Goal: Task Accomplishment & Management: Manage account settings

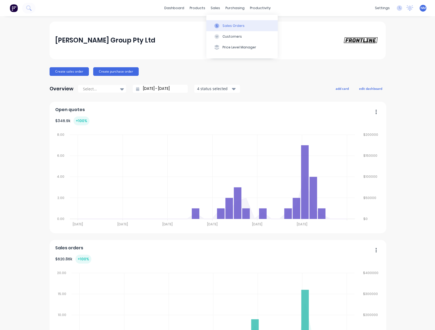
click at [225, 24] on div "Sales Orders" at bounding box center [233, 25] width 22 height 5
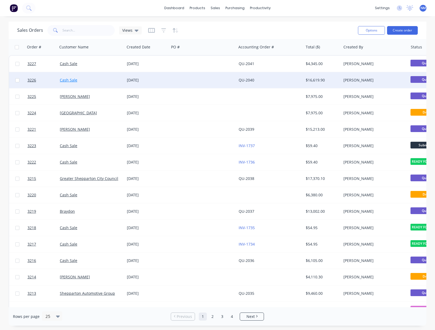
click at [74, 78] on link "Cash Sale" at bounding box center [69, 80] width 18 height 5
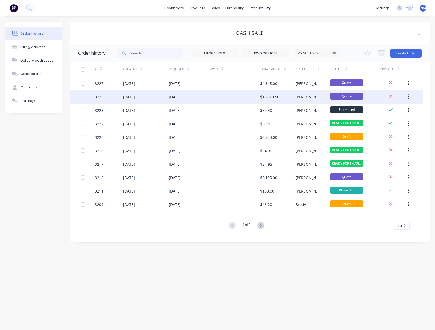
click at [135, 96] on div "[DATE]" at bounding box center [129, 97] width 12 height 6
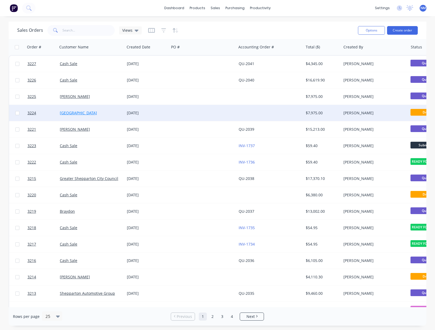
click at [77, 115] on link "[GEOGRAPHIC_DATA]" at bounding box center [78, 112] width 37 height 5
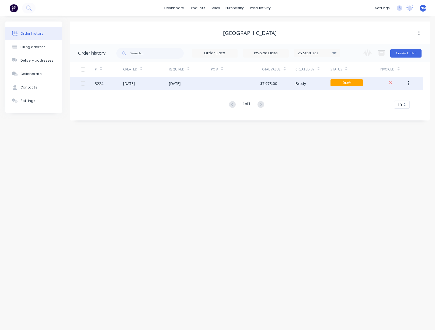
click at [135, 82] on div "[DATE]" at bounding box center [129, 84] width 12 height 6
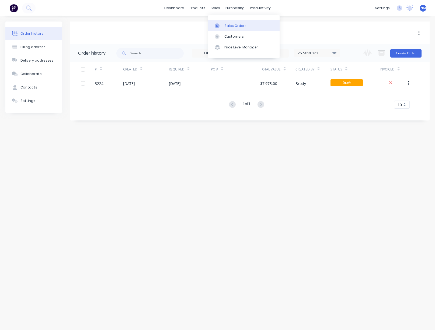
click at [233, 26] on div "Sales Orders" at bounding box center [235, 25] width 22 height 5
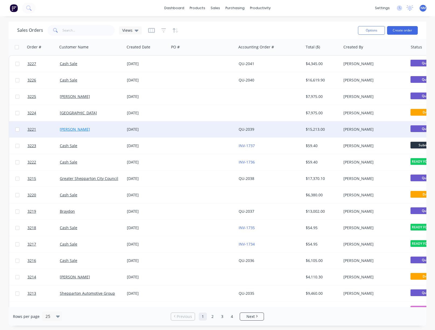
click at [76, 130] on link "[PERSON_NAME]" at bounding box center [75, 129] width 30 height 5
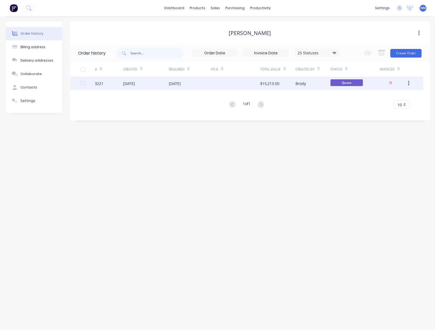
click at [167, 83] on div "[DATE]" at bounding box center [146, 83] width 46 height 13
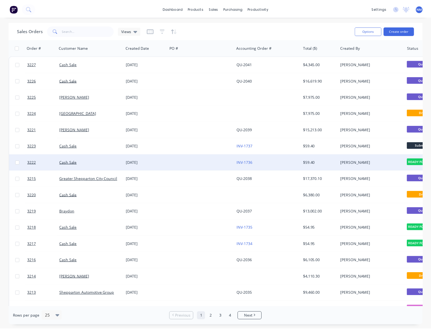
scroll to position [1, 0]
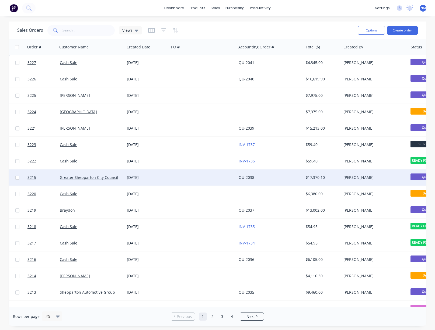
click at [221, 181] on div at bounding box center [202, 178] width 67 height 16
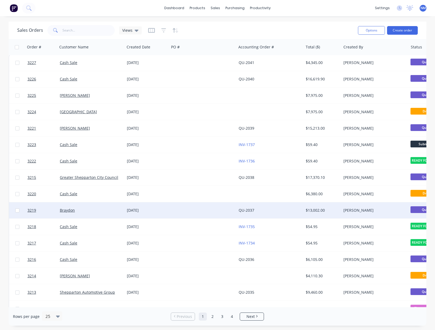
scroll to position [3, 0]
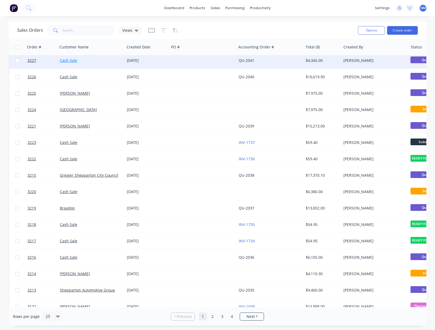
click at [65, 62] on link "Cash Sale" at bounding box center [69, 60] width 18 height 5
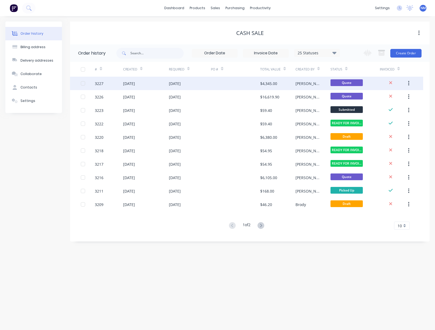
click at [159, 79] on div "[DATE]" at bounding box center [146, 83] width 46 height 13
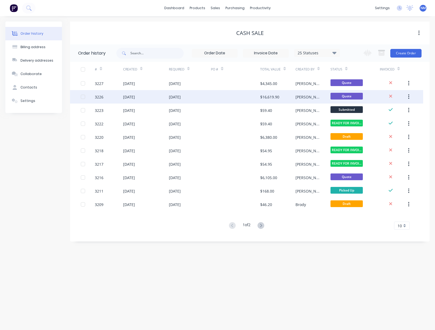
click at [258, 99] on div at bounding box center [235, 96] width 49 height 13
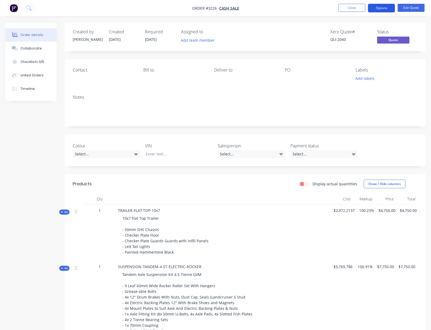
click at [386, 6] on button "Options" at bounding box center [381, 8] width 27 height 9
click at [408, 9] on button "Edit Quote" at bounding box center [410, 8] width 27 height 8
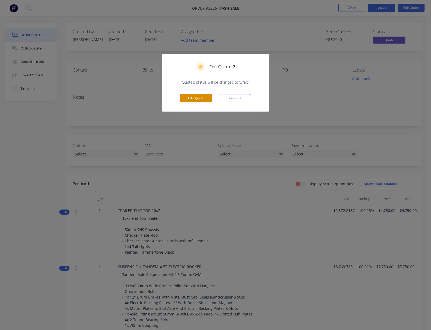
click at [207, 99] on button "Edit Quote" at bounding box center [196, 98] width 32 height 8
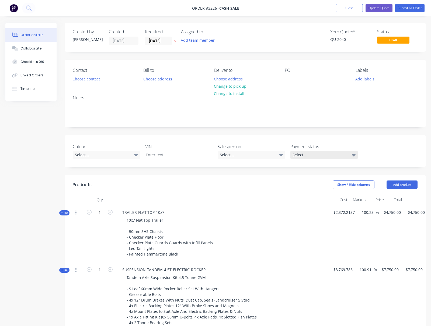
click at [325, 153] on div "Select..." at bounding box center [323, 155] width 67 height 8
click at [374, 141] on div "Colour Select... VIN Salesperson Select... Payment status Select..." at bounding box center [245, 151] width 361 height 32
click at [355, 8] on button "Close" at bounding box center [349, 8] width 27 height 8
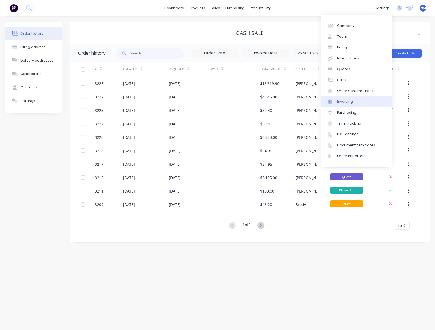
click at [344, 104] on div "Invoicing" at bounding box center [345, 101] width 16 height 5
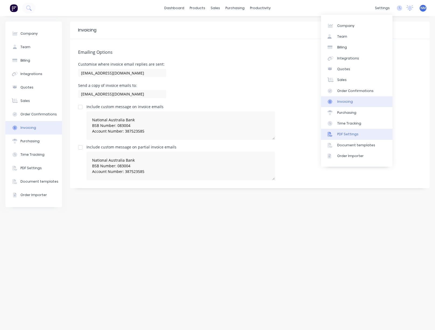
click at [365, 132] on link "PDF Settings" at bounding box center [356, 134] width 71 height 11
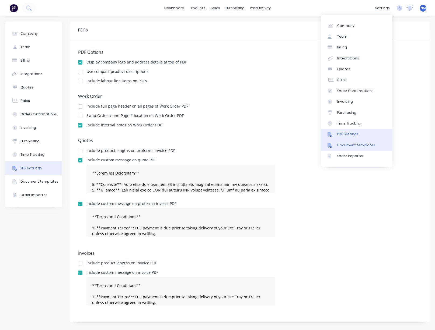
click at [365, 147] on div "Document templates" at bounding box center [356, 145] width 38 height 5
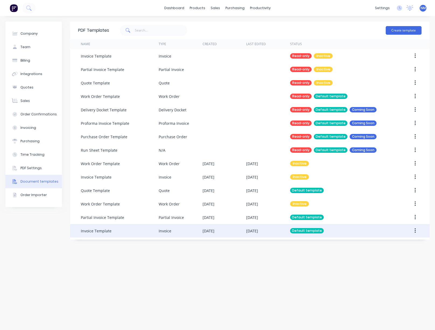
click at [247, 228] on div "[DATE]" at bounding box center [252, 231] width 12 height 6
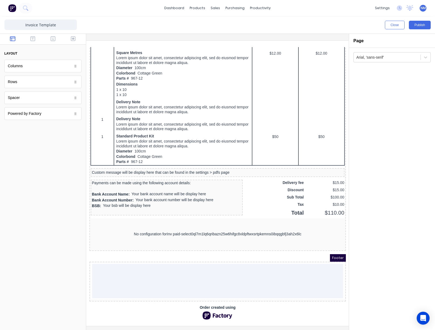
scroll to position [0, 10]
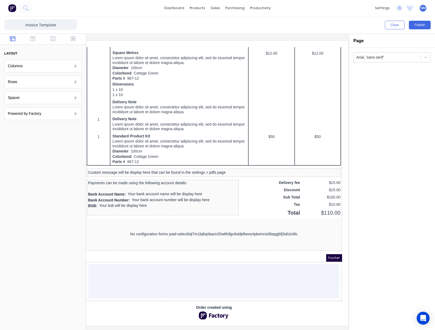
drag, startPoint x: 172, startPoint y: 328, endPoint x: 90, endPoint y: 247, distance: 115.4
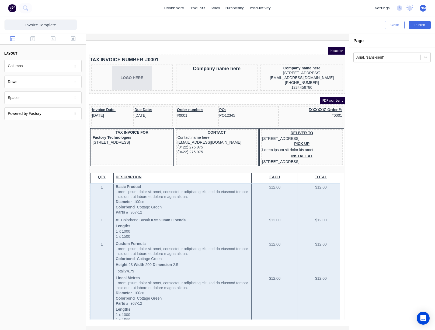
scroll to position [286, 0]
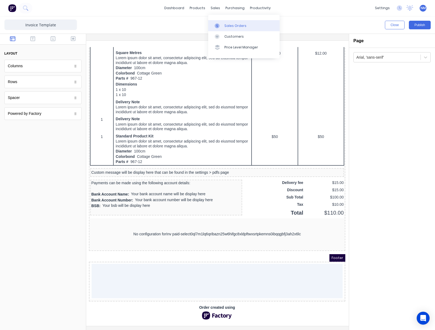
click at [225, 23] on div "Sales Orders" at bounding box center [235, 25] width 22 height 5
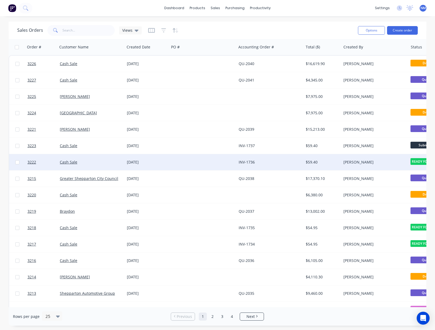
click at [309, 157] on div "$59.40" at bounding box center [322, 162] width 38 height 16
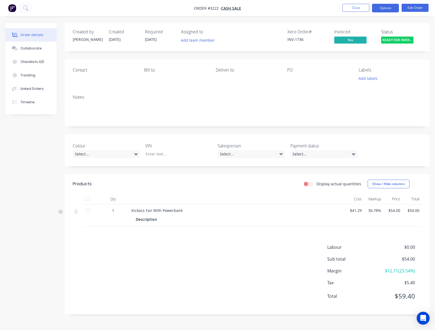
click at [388, 9] on button "Options" at bounding box center [385, 8] width 27 height 9
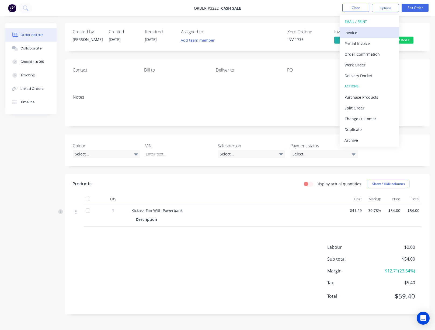
click at [381, 33] on div "Invoice" at bounding box center [369, 33] width 50 height 8
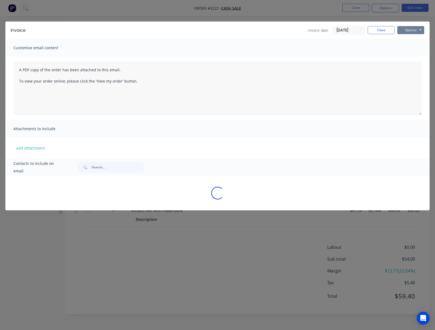
click at [398, 31] on button "Options" at bounding box center [410, 30] width 27 height 8
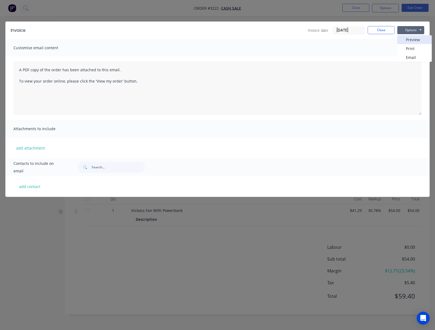
click at [412, 41] on button "Preview" at bounding box center [414, 39] width 34 height 9
click at [386, 29] on button "Close" at bounding box center [381, 30] width 27 height 8
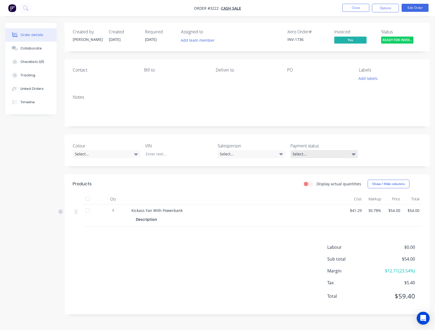
click at [334, 157] on div "Colour Select... VIN Salesperson Select... Payment status Select..." at bounding box center [247, 151] width 365 height 32
click at [335, 155] on div "Select..." at bounding box center [323, 154] width 67 height 8
click at [327, 177] on button "Payment received" at bounding box center [330, 176] width 81 height 11
click at [391, 10] on button "Options" at bounding box center [385, 8] width 27 height 9
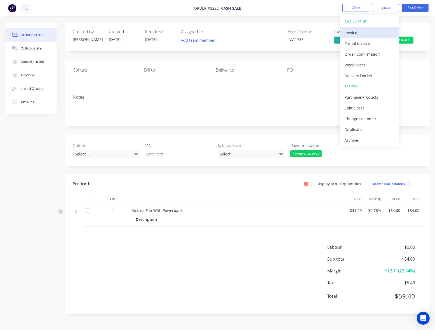
click at [375, 31] on div "Invoice" at bounding box center [369, 33] width 50 height 8
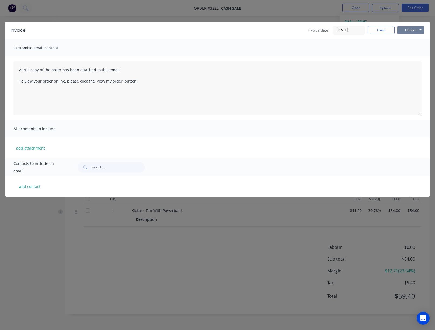
click at [402, 31] on button "Options" at bounding box center [410, 30] width 27 height 8
click at [413, 42] on button "Preview" at bounding box center [414, 39] width 34 height 9
